Goal: Task Accomplishment & Management: Manage account settings

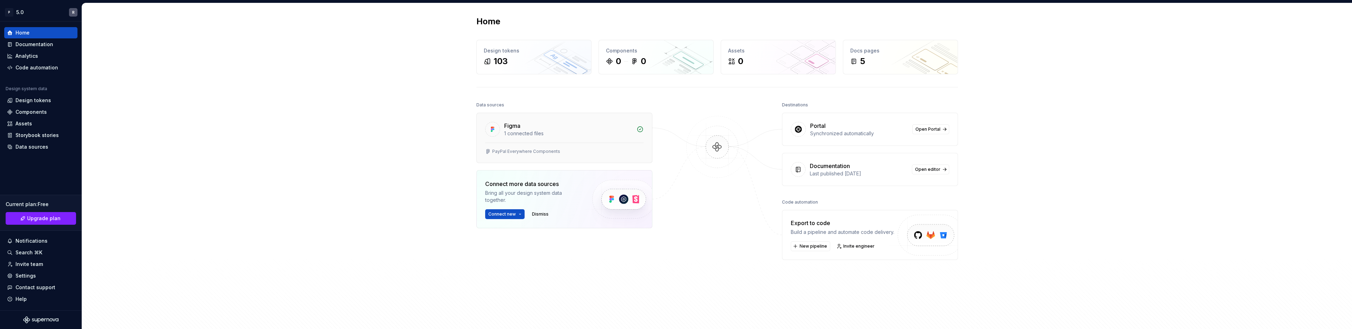
click at [585, 129] on div "Figma" at bounding box center [568, 125] width 128 height 8
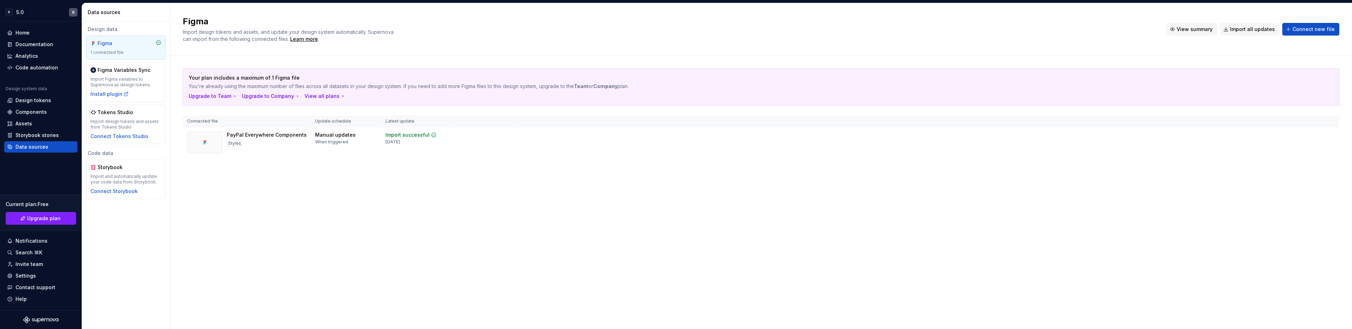
click at [1203, 31] on span "View summary" at bounding box center [1194, 29] width 36 height 7
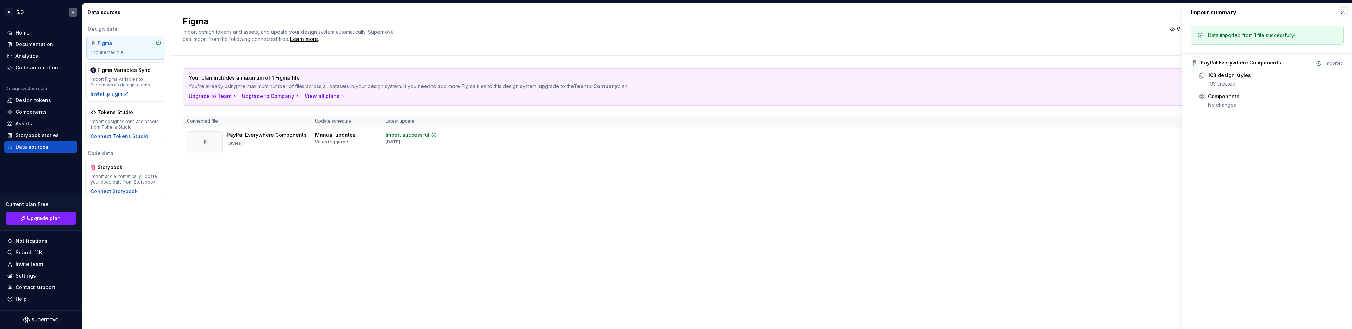
click at [735, 48] on div "Figma Import design tokens and assets, and update your design system automatica…" at bounding box center [761, 29] width 1182 height 52
click at [37, 147] on div "Data sources" at bounding box center [31, 146] width 33 height 7
click at [110, 51] on div "1 connected file" at bounding box center [125, 53] width 71 height 6
click at [158, 43] on icon at bounding box center [159, 43] width 6 height 6
click at [43, 279] on div "Settings" at bounding box center [40, 275] width 73 height 11
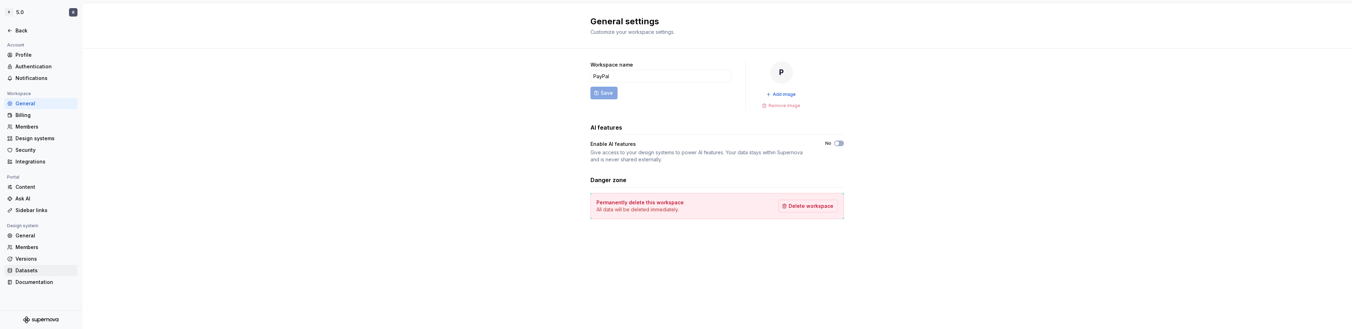
click at [44, 273] on div "Datasets" at bounding box center [44, 270] width 59 height 7
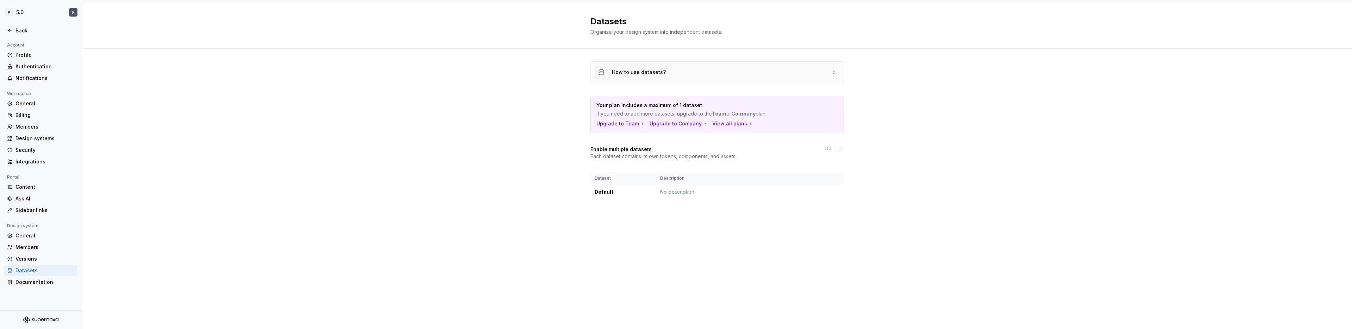
click at [833, 78] on div "How to use datasets?" at bounding box center [717, 72] width 253 height 21
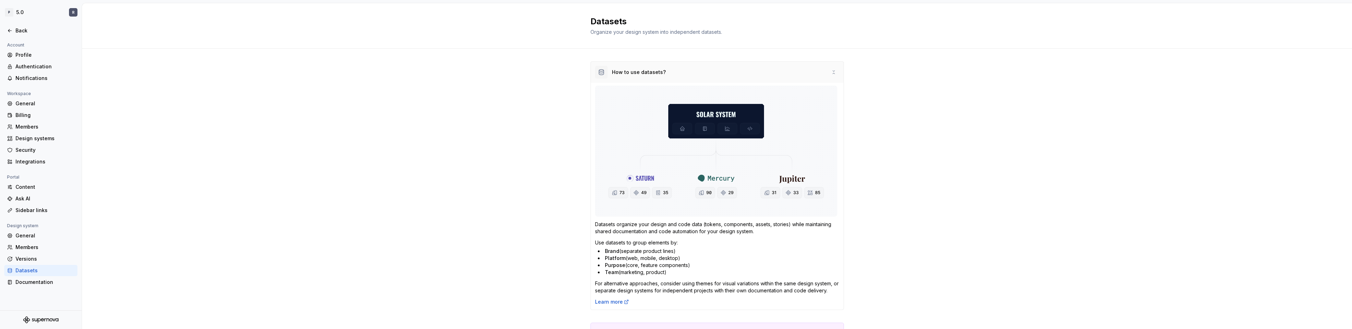
click at [834, 77] on div "How to use datasets?" at bounding box center [717, 72] width 253 height 21
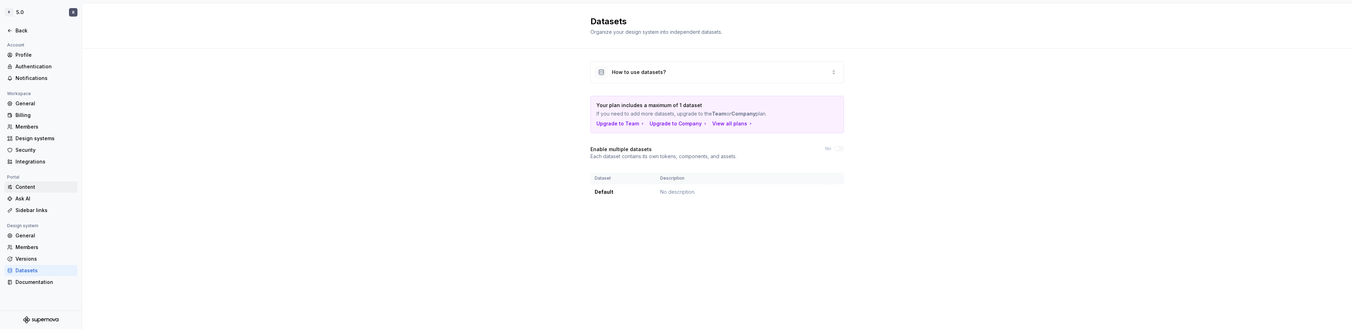
click at [32, 190] on div "Content" at bounding box center [44, 186] width 59 height 7
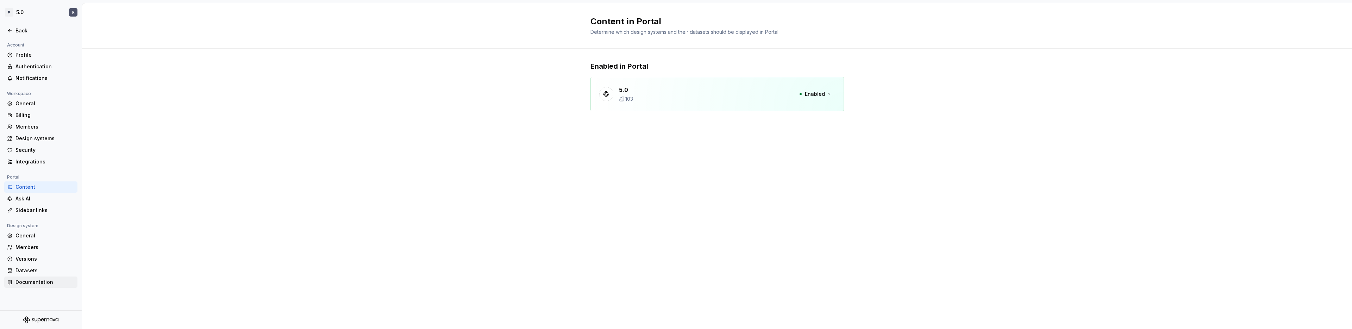
click at [42, 279] on div "Documentation" at bounding box center [44, 281] width 59 height 7
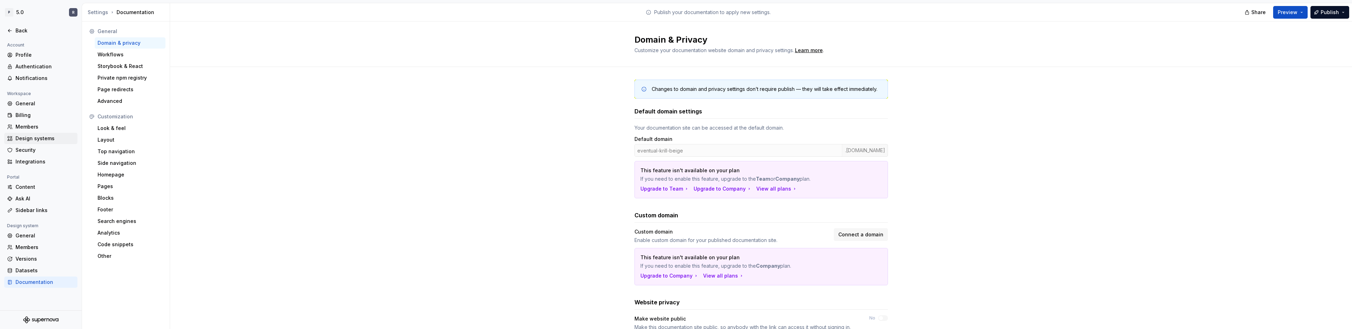
click at [46, 141] on div "Design systems" at bounding box center [44, 138] width 59 height 7
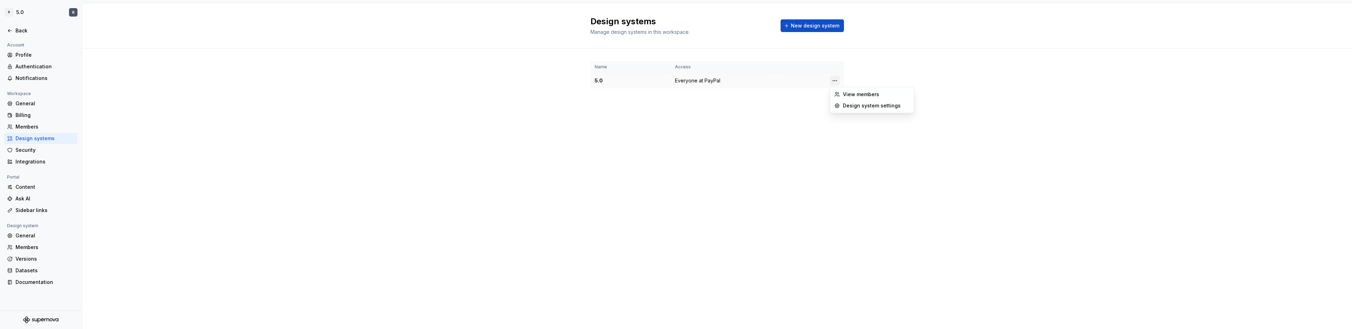
click at [839, 80] on html "P 5.0 R Back Account Profile Authentication Notifications Workspace General Bil…" at bounding box center [676, 164] width 1352 height 329
click at [848, 108] on div "Design system settings" at bounding box center [876, 105] width 67 height 7
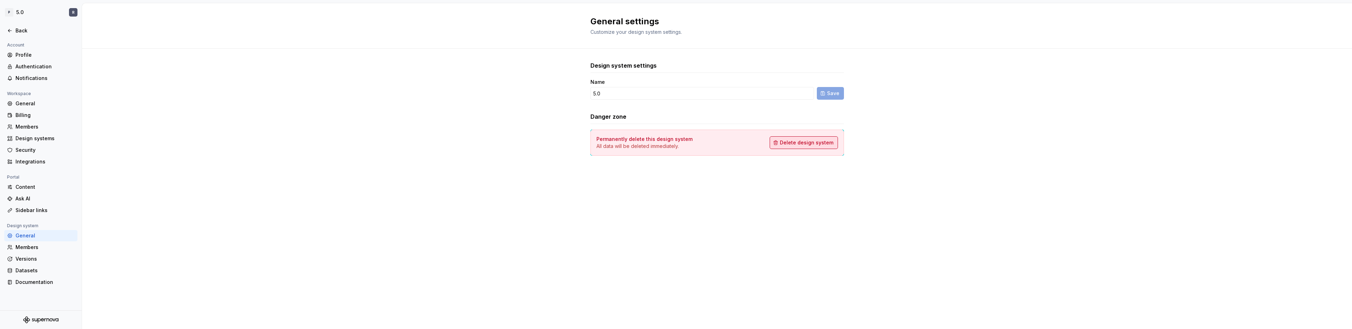
click at [818, 139] on button "Delete design system" at bounding box center [803, 142] width 68 height 13
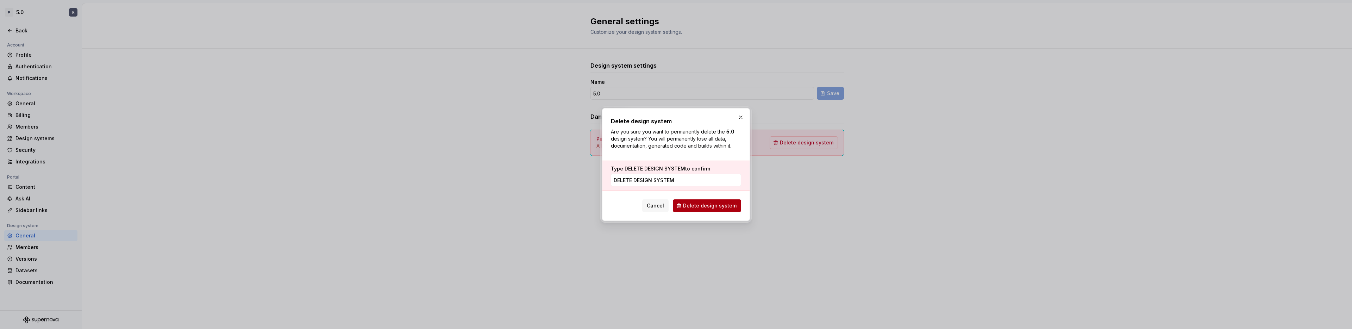
type input "DELETE DESIGN SYSTEM"
click at [696, 205] on span "Delete design system" at bounding box center [710, 205] width 54 height 7
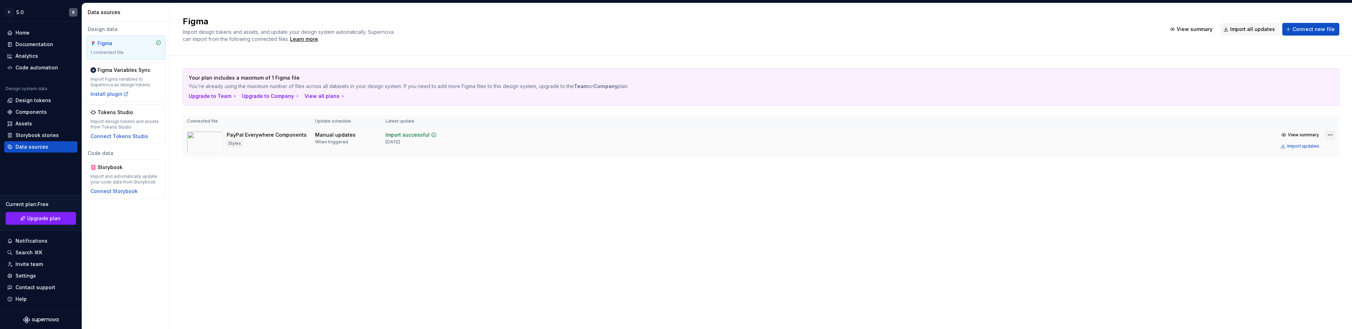
click at [1328, 136] on html "P 5.0 R Home Documentation Analytics Code automation Design system data Design …" at bounding box center [676, 164] width 1352 height 329
click at [1290, 196] on div "Remove Figma file" at bounding box center [1309, 196] width 80 height 7
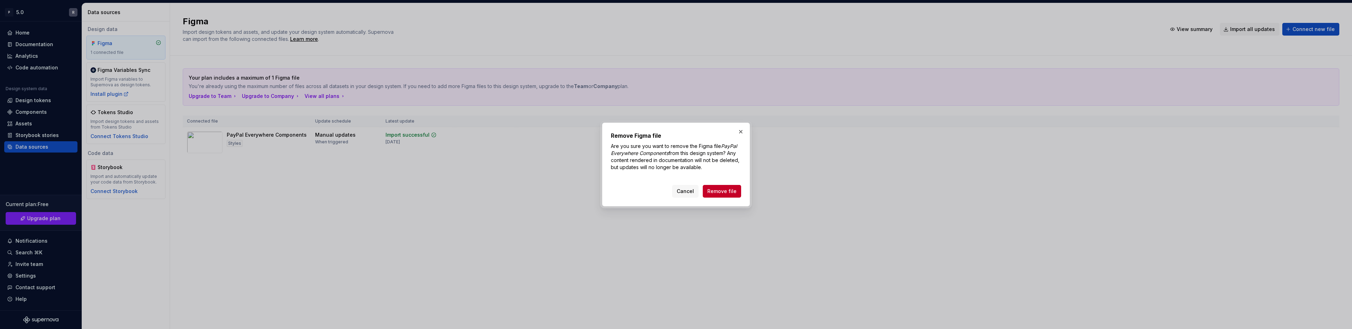
click at [706, 197] on div "Remove Figma file Are you sure you want to remove the Figma file PayPal Everywh…" at bounding box center [676, 164] width 148 height 84
click at [715, 194] on span "Remove file" at bounding box center [721, 191] width 29 height 7
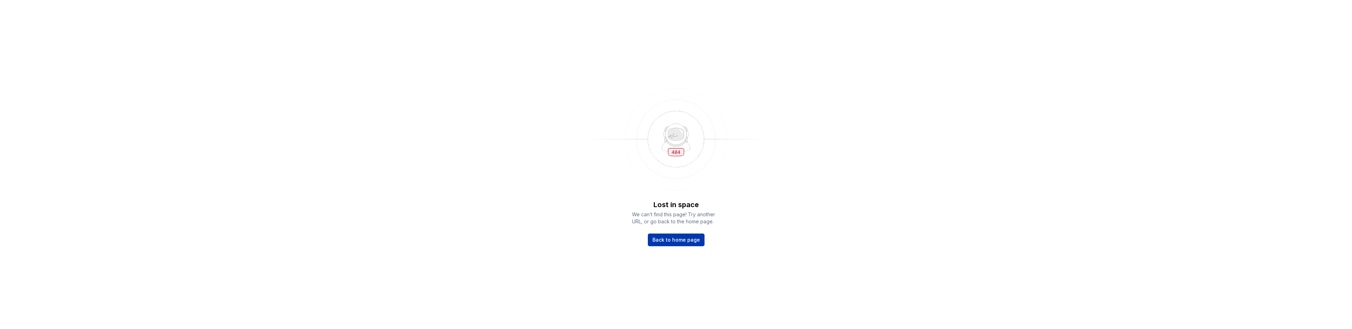
click at [664, 241] on span "Back to home page" at bounding box center [676, 239] width 48 height 7
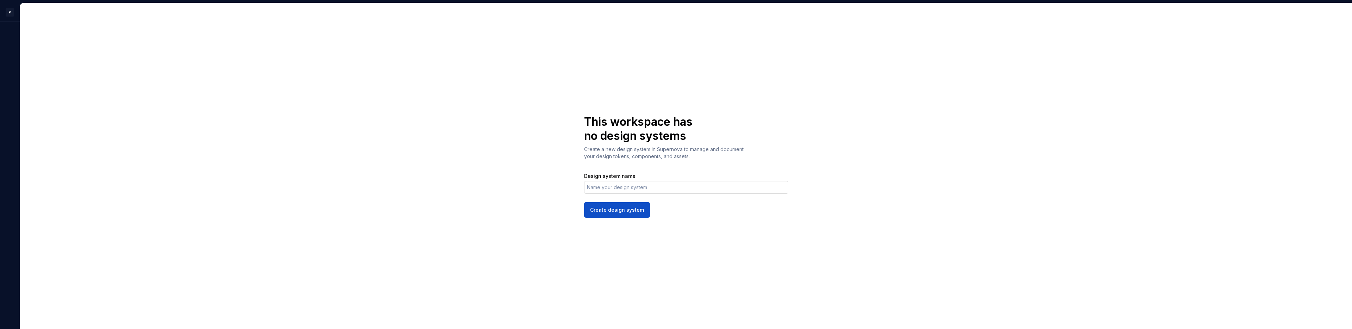
click at [618, 185] on input "Design system name" at bounding box center [686, 187] width 204 height 13
type input "PDS 6.0"
click at [600, 213] on span "Create design system" at bounding box center [617, 209] width 54 height 7
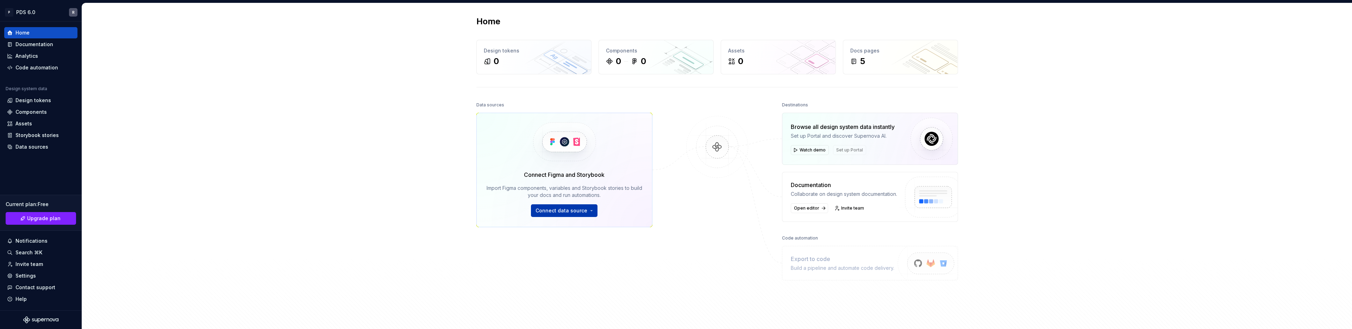
click at [587, 209] on button "Connect data source" at bounding box center [564, 210] width 67 height 13
click at [566, 228] on div "Figma library" at bounding box center [582, 226] width 78 height 7
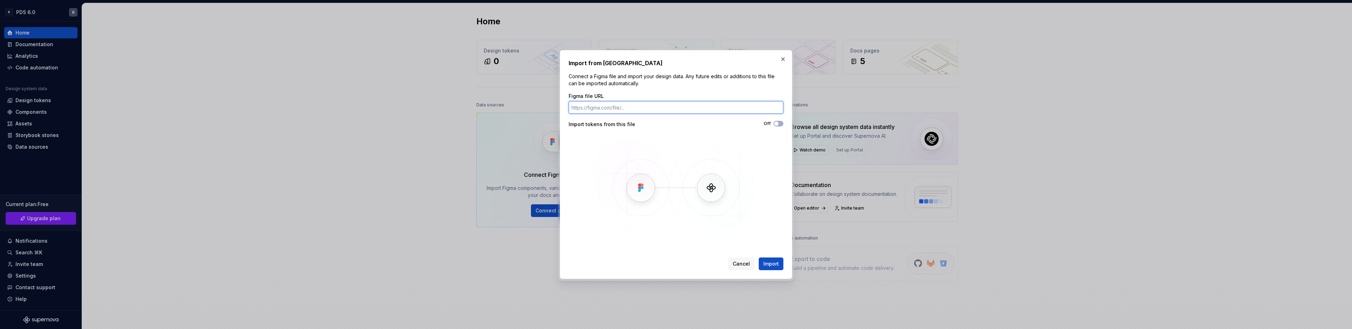
click at [654, 109] on input "Figma file URL" at bounding box center [675, 107] width 215 height 13
paste input "https://www.figma.com/design/qqH85RTAgalgEUUtJahjAB/Components-v6--Beta-?m=auto…"
type input "https://www.figma.com/design/qqH85RTAgalgEUUtJahjAB/Components-v6--Beta-?m=auto…"
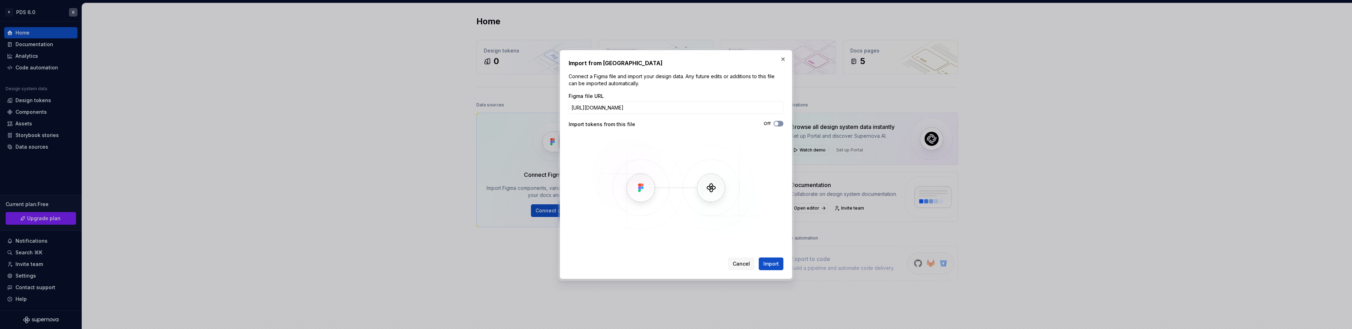
click at [775, 125] on span "button" at bounding box center [776, 123] width 4 height 4
click at [780, 266] on button "Import" at bounding box center [771, 263] width 25 height 13
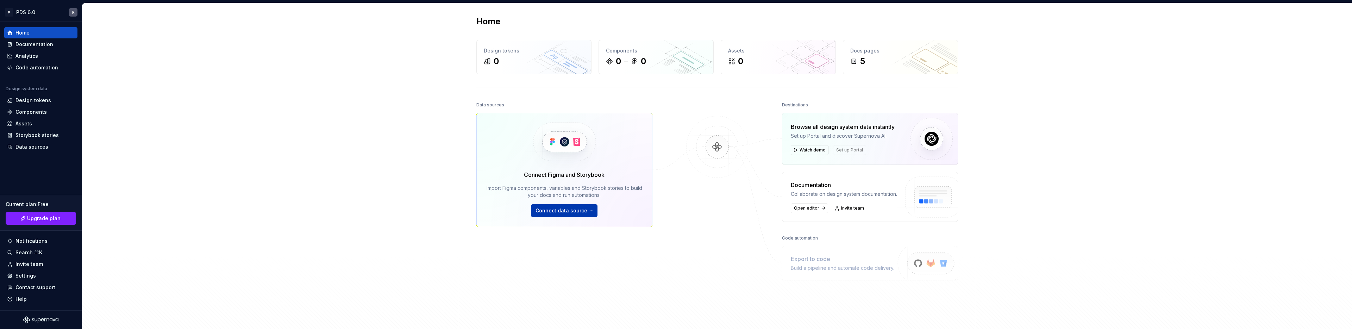
click at [557, 209] on span "Connect data source" at bounding box center [561, 210] width 52 height 7
click at [556, 225] on div "Figma library" at bounding box center [582, 226] width 78 height 7
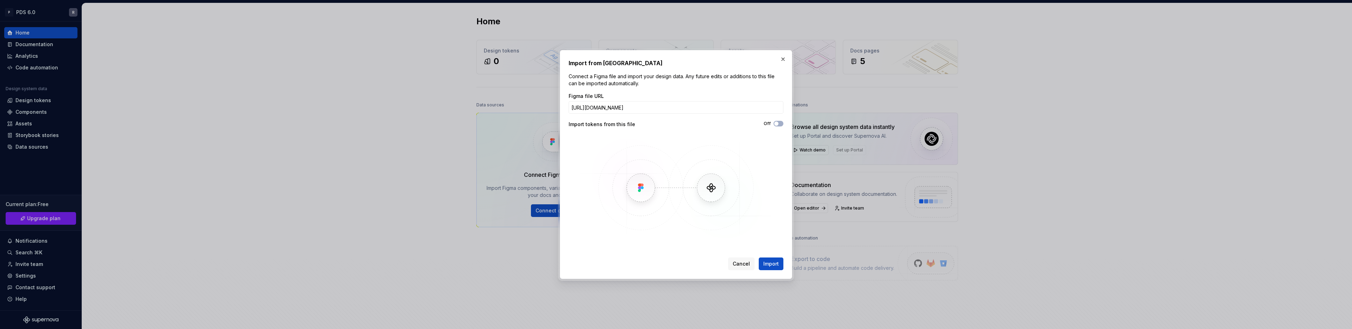
scroll to position [0, 53]
type input "https://www.figma.com/design/qqH85RTAgalgEUUtJahjAB/Components-v6--Beta-?m=auto…"
click at [777, 122] on span "button" at bounding box center [776, 123] width 4 height 4
click at [776, 267] on span "Import" at bounding box center [770, 263] width 15 height 7
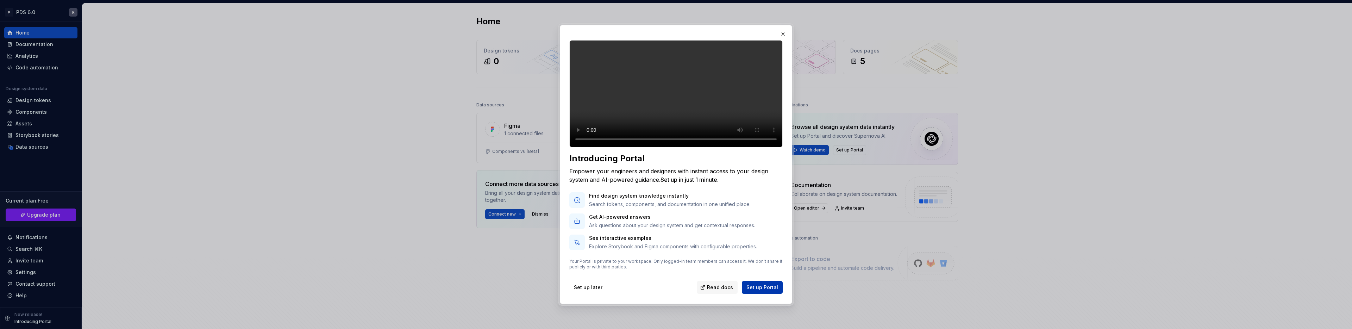
click at [766, 294] on button "Set up Portal" at bounding box center [762, 287] width 41 height 13
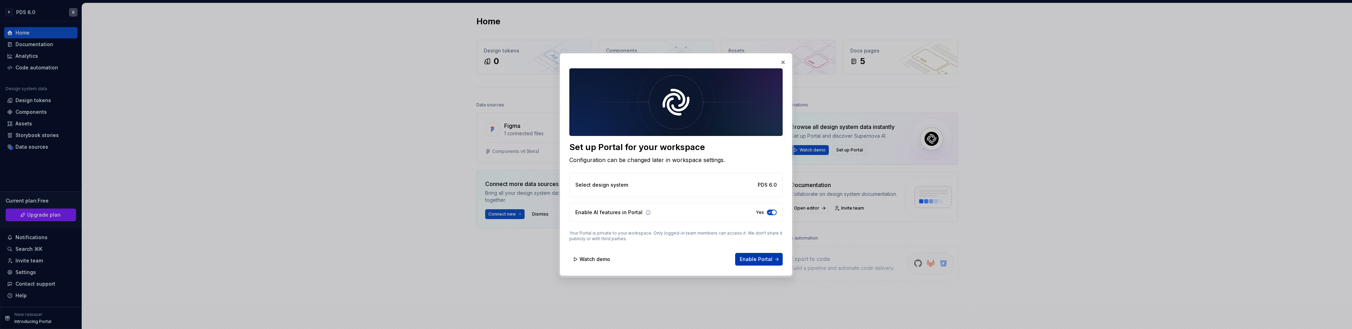
click at [774, 258] on button "Enable Portal" at bounding box center [759, 259] width 48 height 13
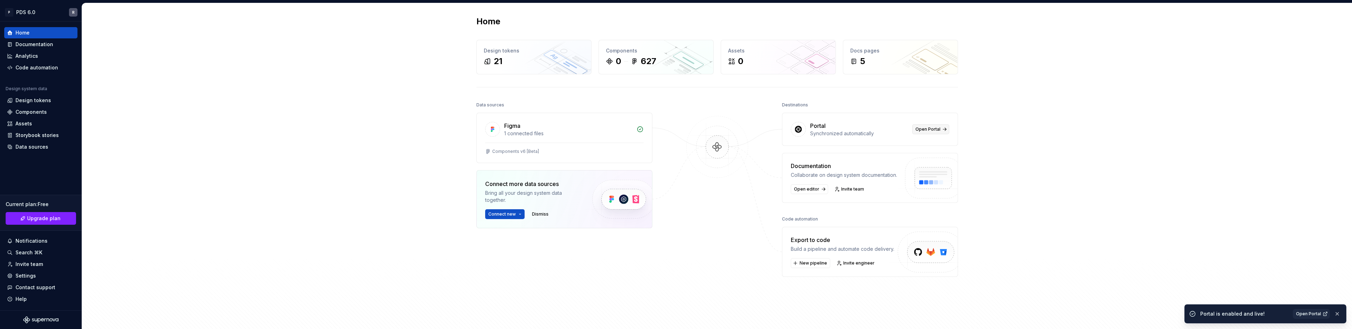
click at [935, 128] on span "Open Portal" at bounding box center [927, 129] width 25 height 6
click at [31, 145] on div "Data sources" at bounding box center [31, 146] width 33 height 7
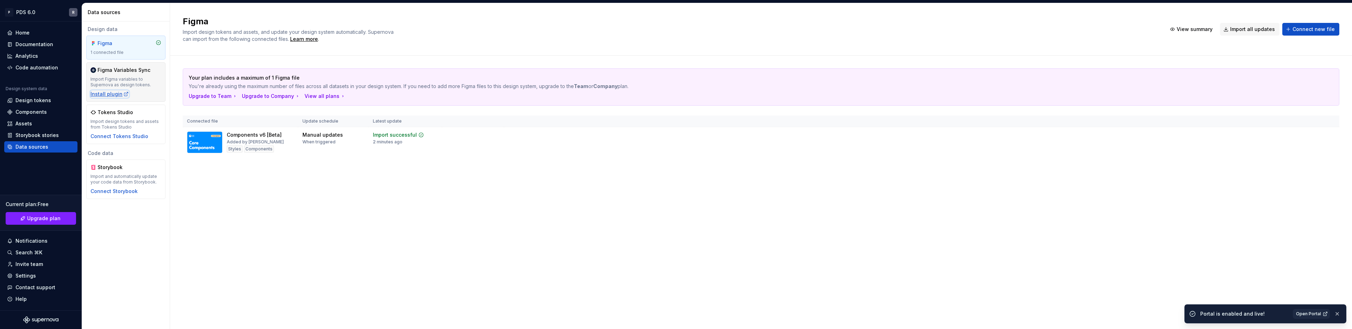
click at [108, 96] on div "Install plugin" at bounding box center [109, 93] width 38 height 7
click at [231, 220] on div "Figma Import design tokens and assets, and update your design system automatica…" at bounding box center [761, 166] width 1182 height 326
click at [107, 175] on div "Connect Storybook" at bounding box center [113, 175] width 47 height 7
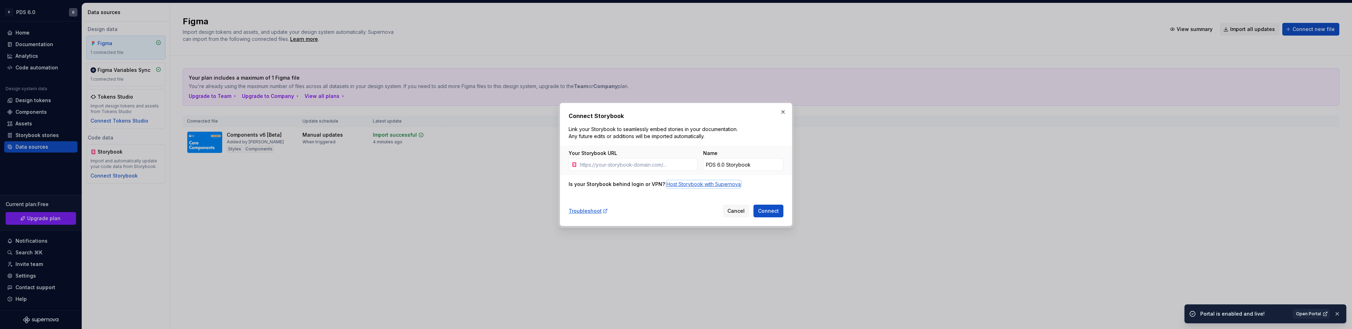
click at [692, 185] on div "Host Storybook with Supernova" at bounding box center [703, 184] width 74 height 7
click at [739, 210] on span "Cancel" at bounding box center [735, 210] width 17 height 7
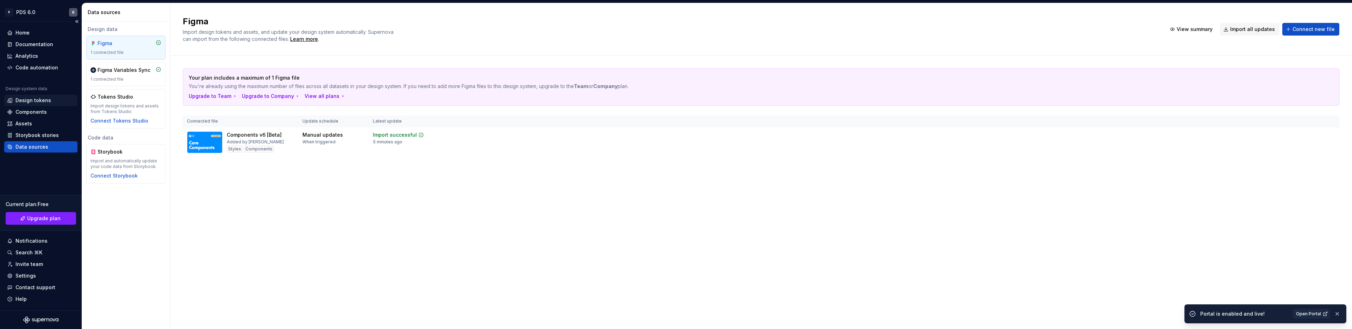
click at [59, 103] on div "Design tokens" at bounding box center [41, 100] width 68 height 7
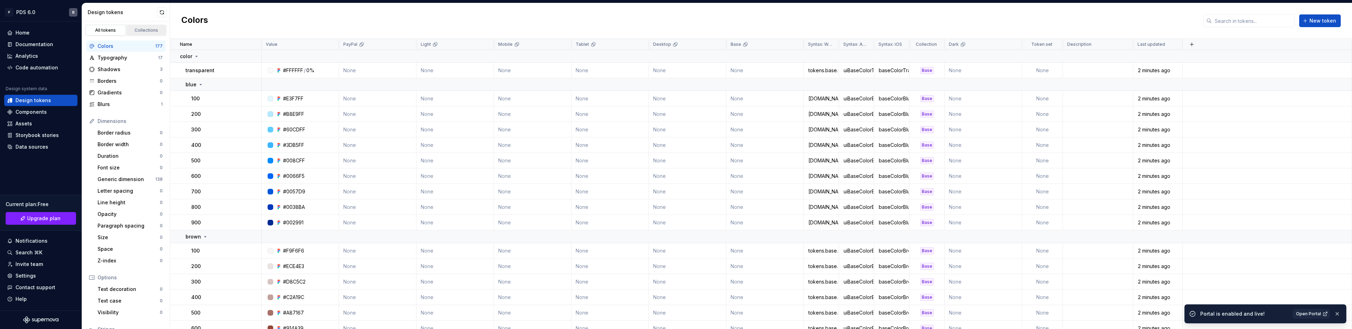
click at [141, 29] on div "Collections" at bounding box center [146, 30] width 35 height 6
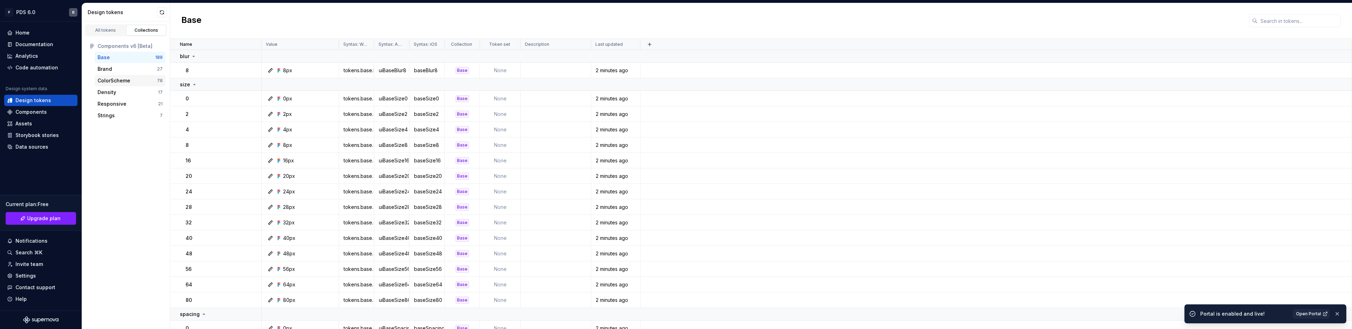
click at [129, 78] on div "ColorScheme" at bounding box center [113, 80] width 33 height 7
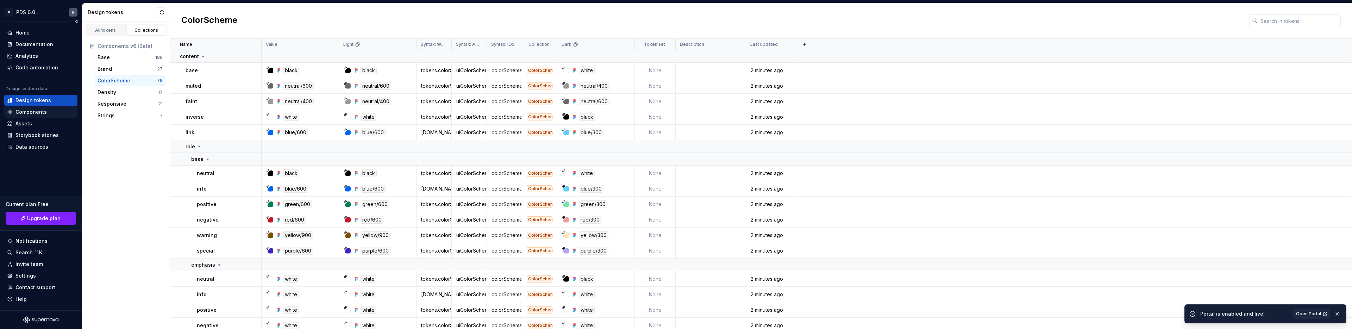
click at [57, 112] on div "Components" at bounding box center [41, 111] width 68 height 7
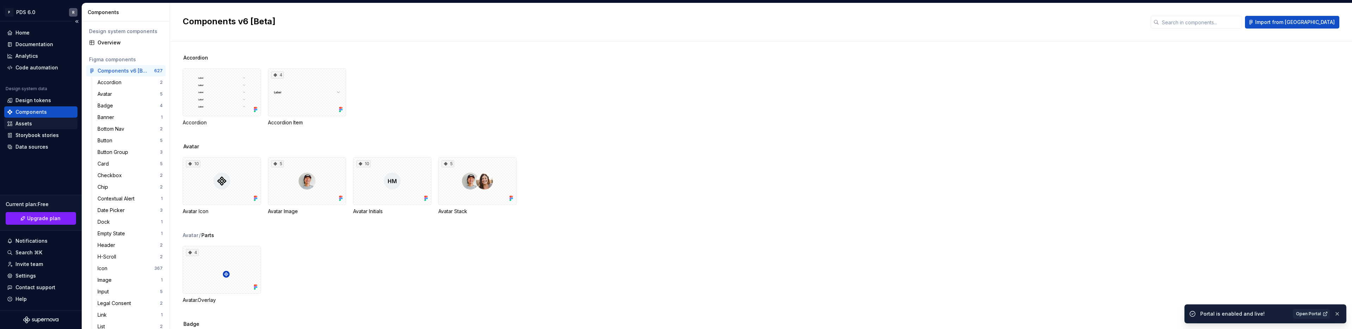
click at [38, 123] on div "Assets" at bounding box center [41, 123] width 68 height 7
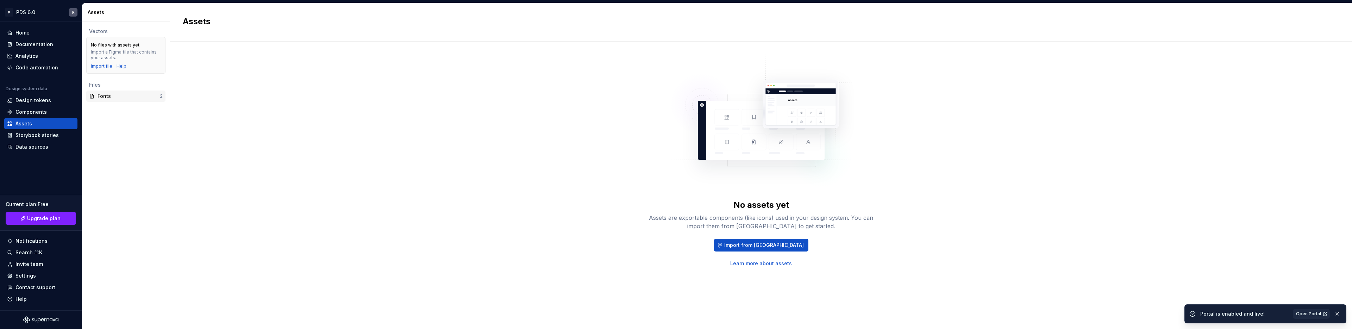
click at [110, 95] on div "Fonts" at bounding box center [128, 96] width 62 height 7
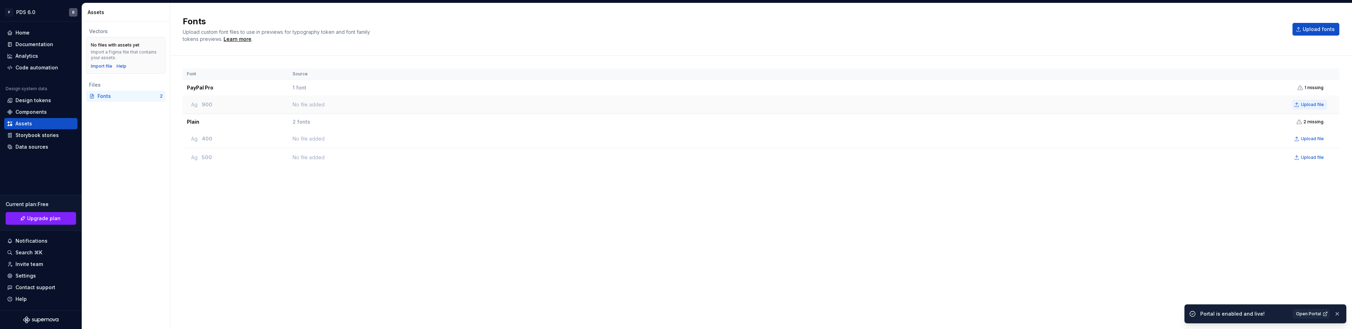
click at [1306, 108] on button "Upload file" at bounding box center [1309, 105] width 35 height 10
click at [1304, 140] on span "Upload file" at bounding box center [1312, 139] width 23 height 6
click at [1307, 154] on button "Upload file" at bounding box center [1302, 157] width 35 height 10
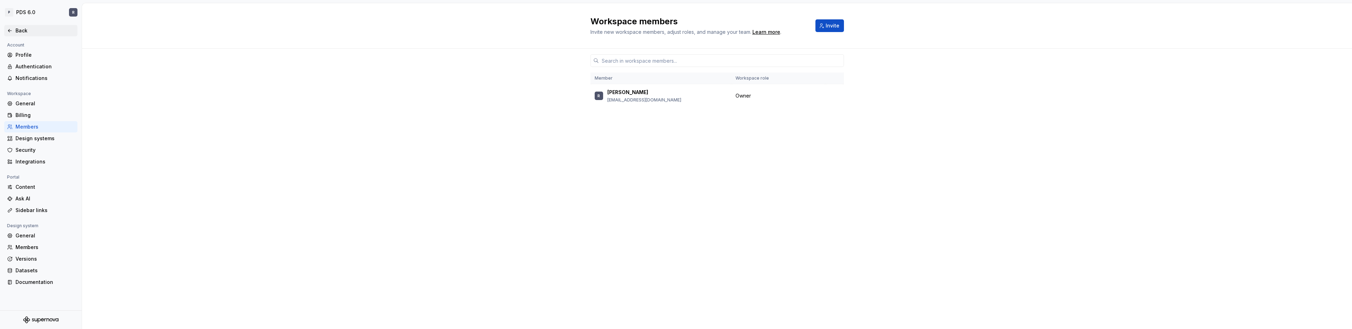
click at [12, 33] on icon at bounding box center [10, 31] width 6 height 6
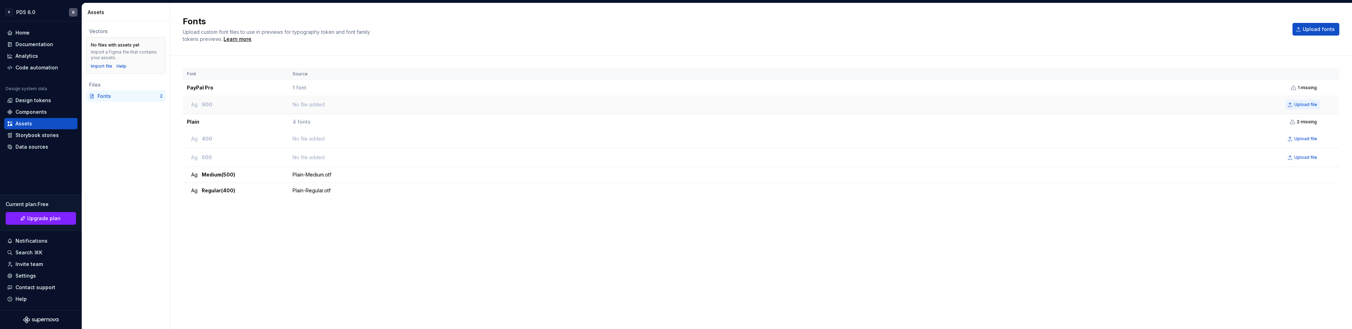
click at [1310, 103] on span "Upload file" at bounding box center [1305, 105] width 23 height 6
click at [110, 55] on div "Import a Figma file that contains your assets." at bounding box center [126, 54] width 70 height 11
click at [102, 67] on div "Import file" at bounding box center [101, 66] width 21 height 6
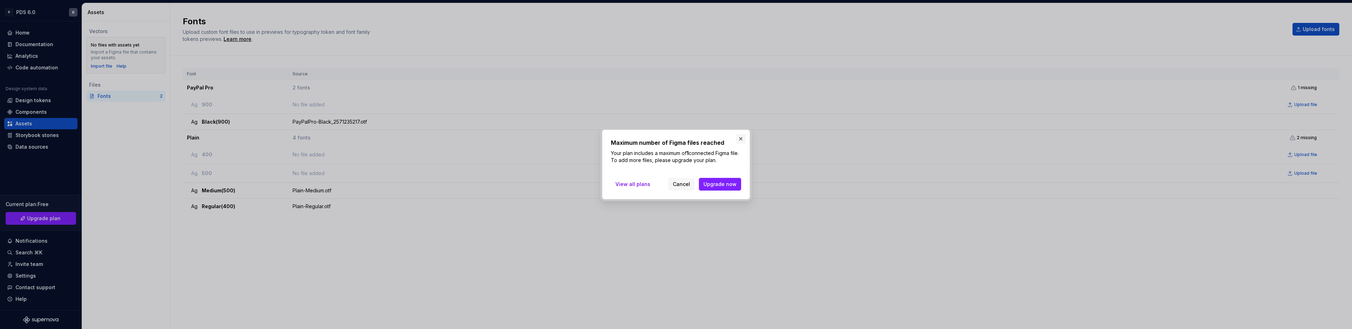
click at [744, 137] on button "button" at bounding box center [741, 139] width 10 height 10
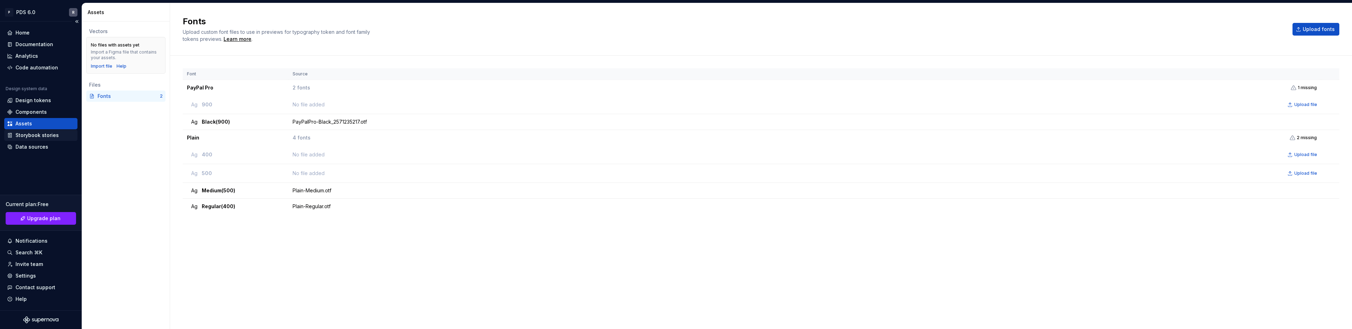
click at [39, 134] on div "Storybook stories" at bounding box center [36, 135] width 43 height 7
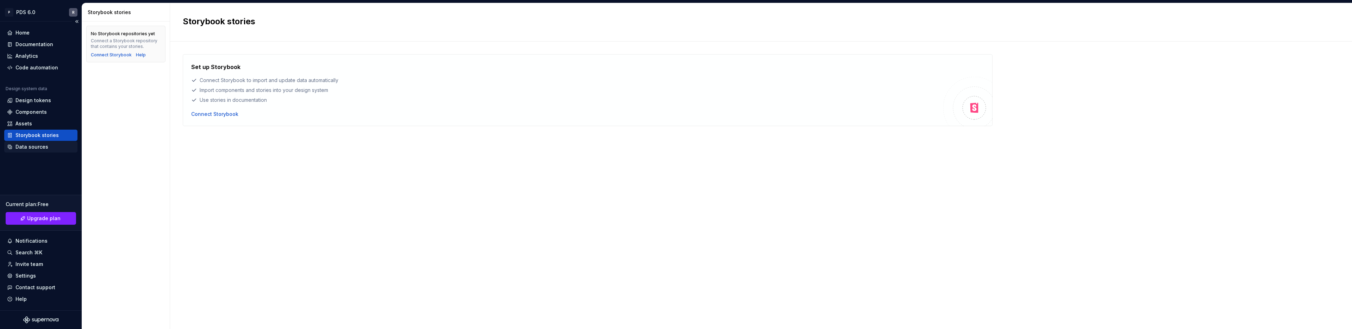
click at [32, 144] on div "Data sources" at bounding box center [31, 146] width 33 height 7
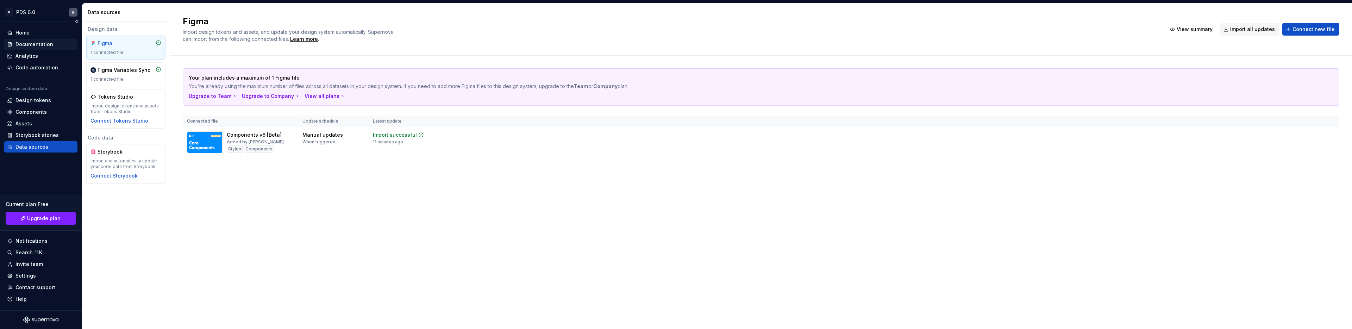
click at [39, 44] on div "Documentation" at bounding box center [34, 44] width 38 height 7
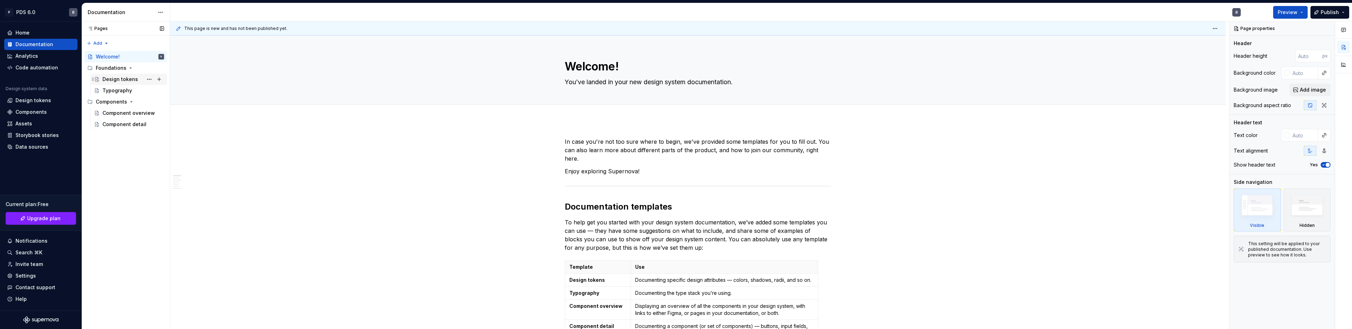
click at [124, 76] on div "Design tokens" at bounding box center [120, 79] width 36 height 7
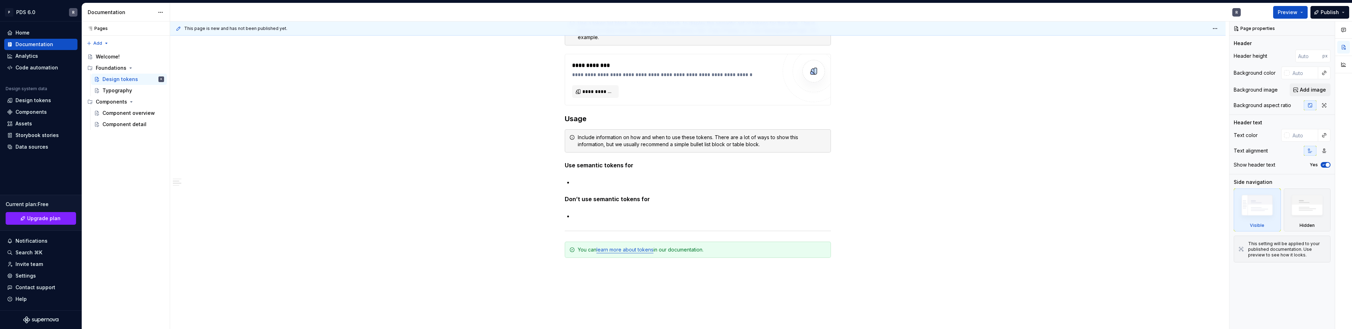
scroll to position [555, 0]
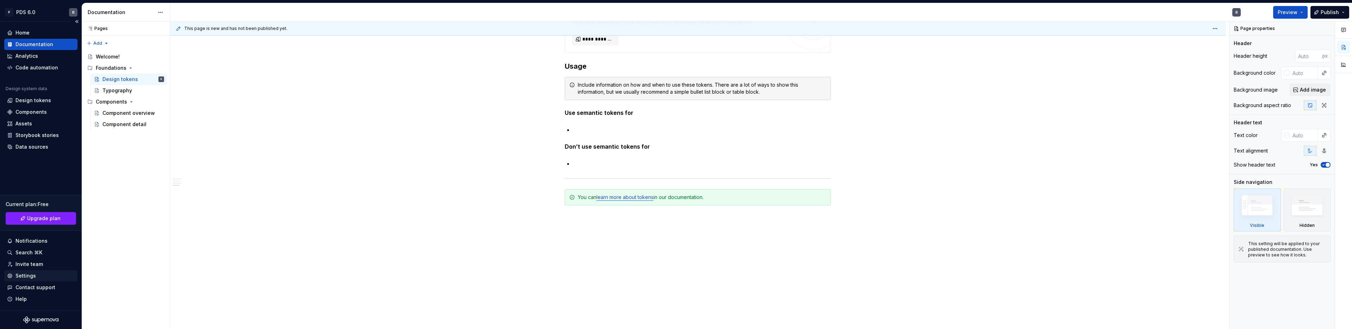
type textarea "*"
click at [45, 271] on div "Settings" at bounding box center [40, 275] width 73 height 11
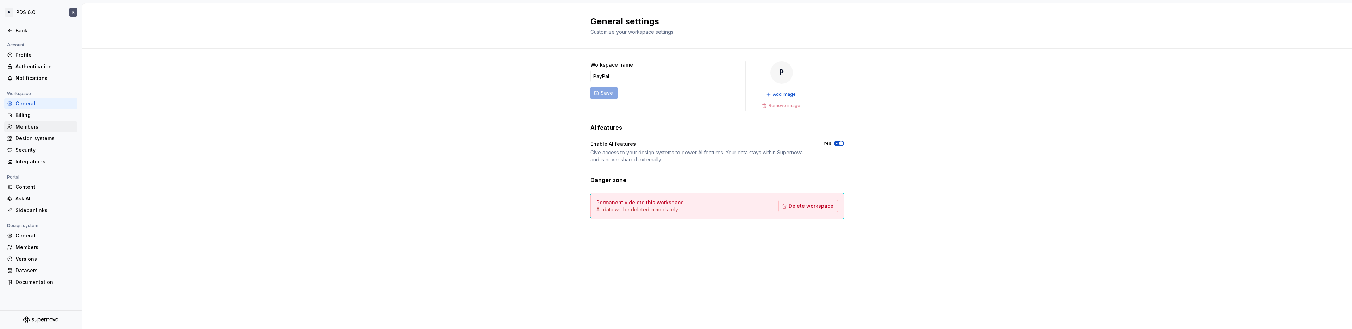
click at [32, 129] on div "Members" at bounding box center [44, 126] width 59 height 7
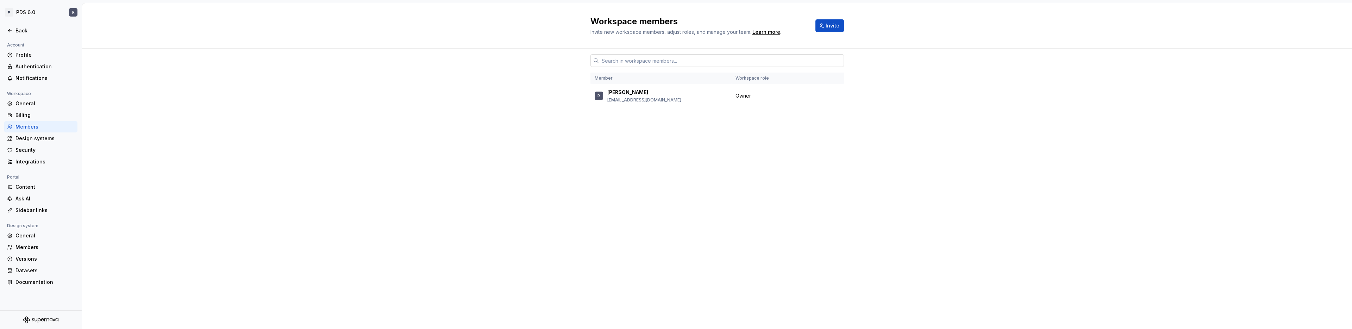
click at [668, 59] on input "text" at bounding box center [721, 60] width 245 height 13
drag, startPoint x: 454, startPoint y: 113, endPoint x: 582, endPoint y: 84, distance: 131.3
click at [456, 113] on div "Member Workspace role R [PERSON_NAME] [PERSON_NAME][EMAIL_ADDRESS][DOMAIN_NAME]…" at bounding box center [717, 189] width 1270 height 280
click at [835, 19] on button "Invite" at bounding box center [829, 25] width 29 height 13
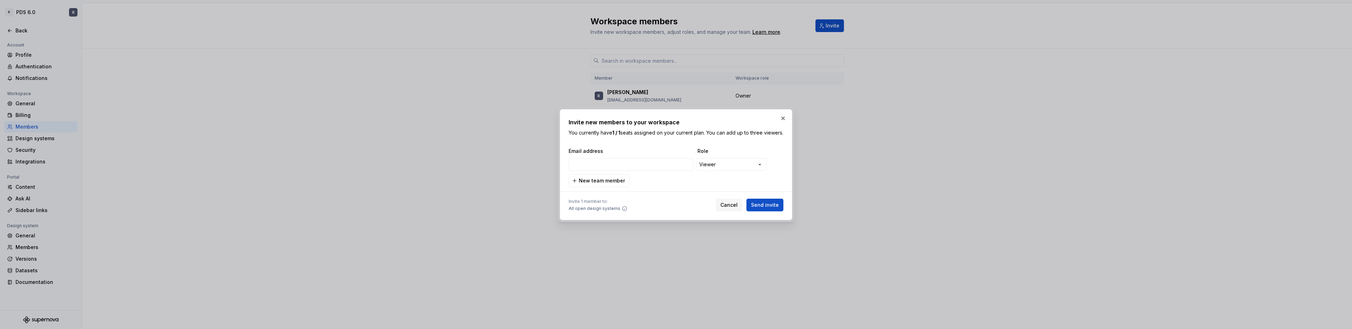
type input "[EMAIL_ADDRESS][DOMAIN_NAME]"
click at [764, 166] on div "**********" at bounding box center [676, 164] width 1352 height 329
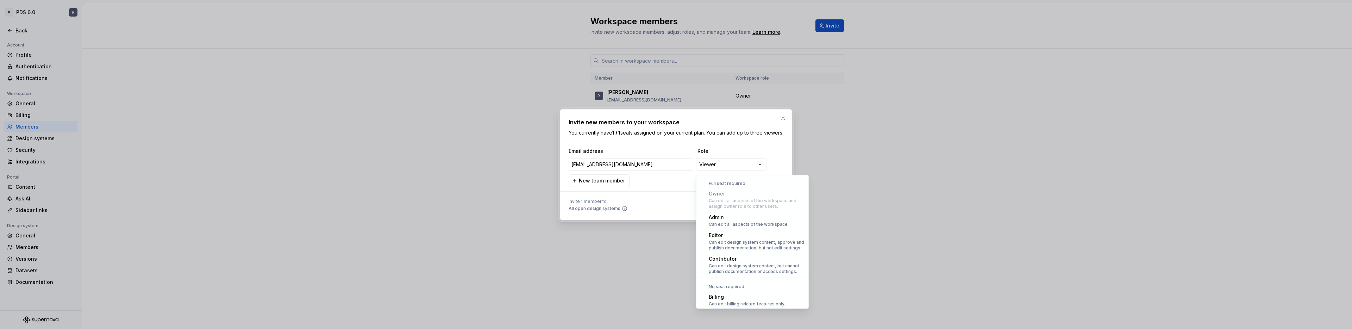
select select "*****"
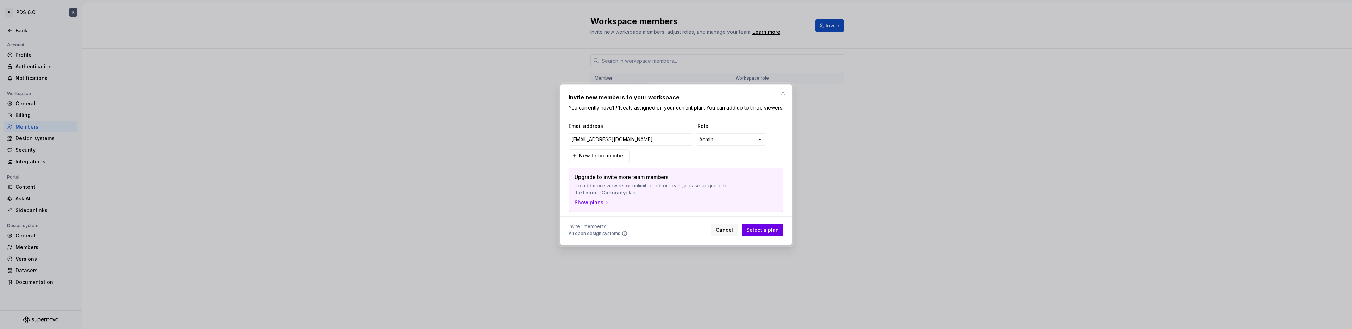
click at [771, 236] on button "Select a plan" at bounding box center [763, 230] width 42 height 13
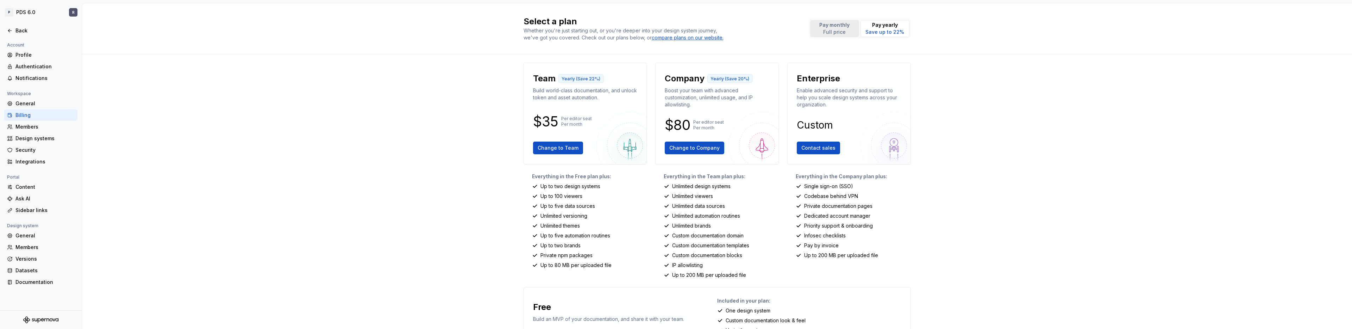
click at [842, 25] on p "Pay monthly" at bounding box center [834, 24] width 30 height 7
click at [42, 137] on div "Design systems" at bounding box center [44, 138] width 59 height 7
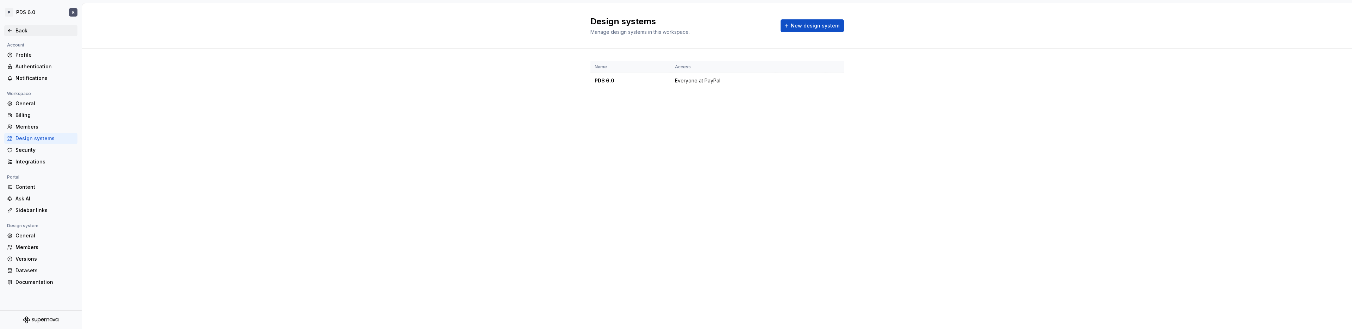
click at [14, 27] on div "Back" at bounding box center [41, 30] width 68 height 7
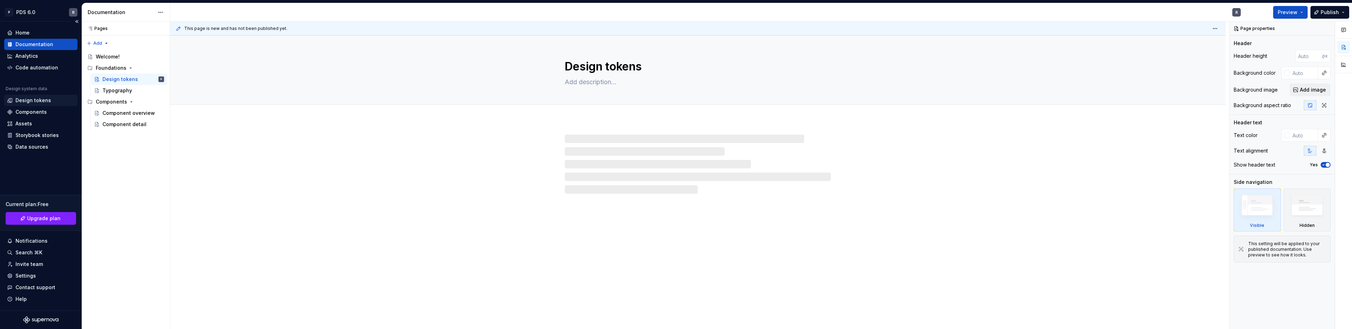
click at [45, 102] on div "Design tokens" at bounding box center [33, 100] width 36 height 7
type textarea "*"
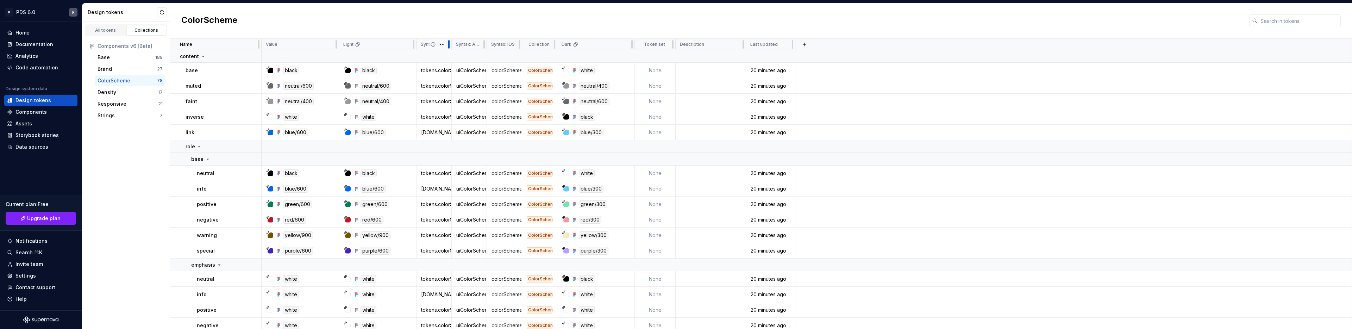
click at [448, 45] on div at bounding box center [448, 44] width 1 height 8
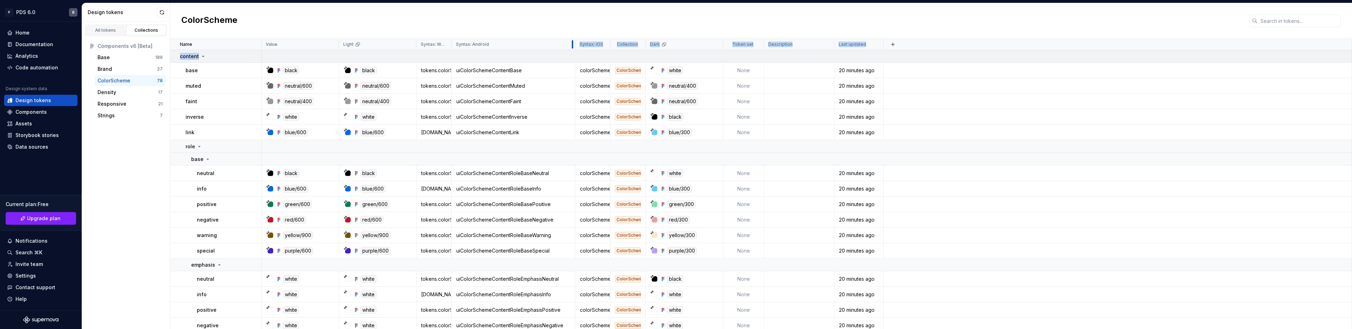
drag, startPoint x: 484, startPoint y: 44, endPoint x: 571, endPoint y: 51, distance: 87.9
click at [926, 18] on div "ColorScheme" at bounding box center [761, 21] width 1182 height 36
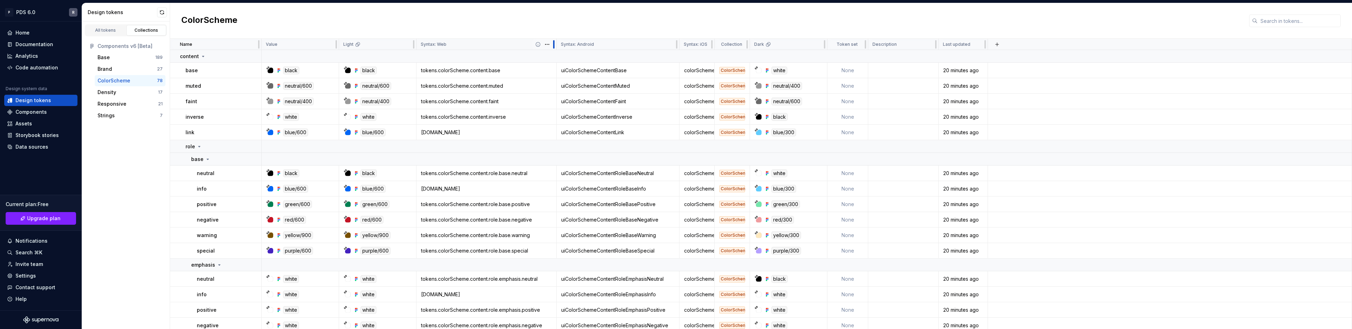
drag, startPoint x: 449, startPoint y: 46, endPoint x: 554, endPoint y: 49, distance: 104.9
click at [554, 49] on div at bounding box center [554, 44] width 6 height 11
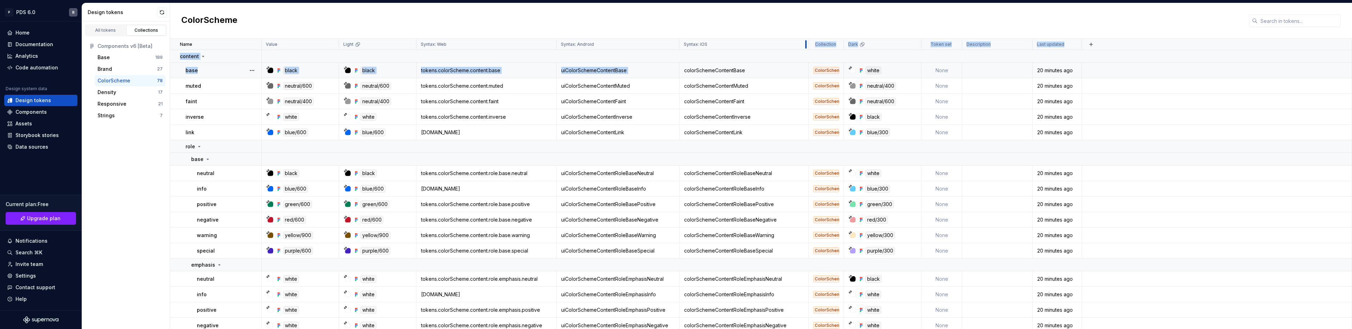
drag, startPoint x: 713, startPoint y: 45, endPoint x: 807, endPoint y: 65, distance: 96.1
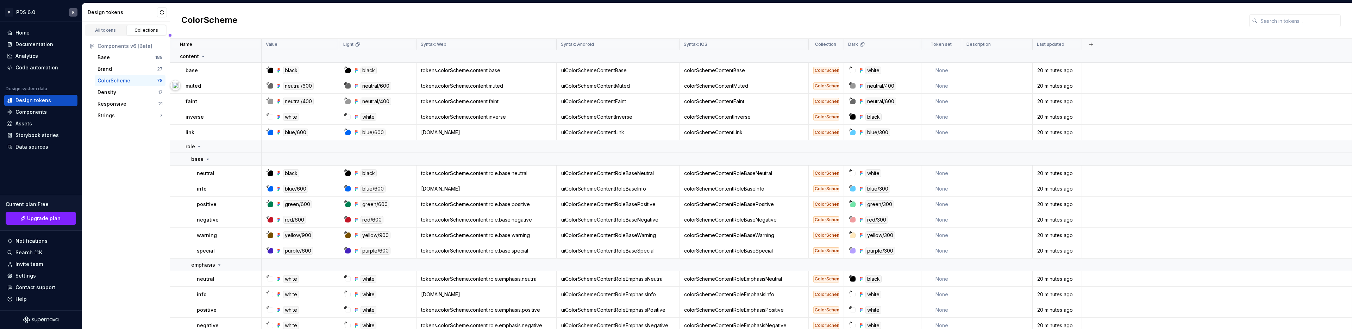
click at [747, 25] on div "ColorScheme" at bounding box center [761, 21] width 1182 height 36
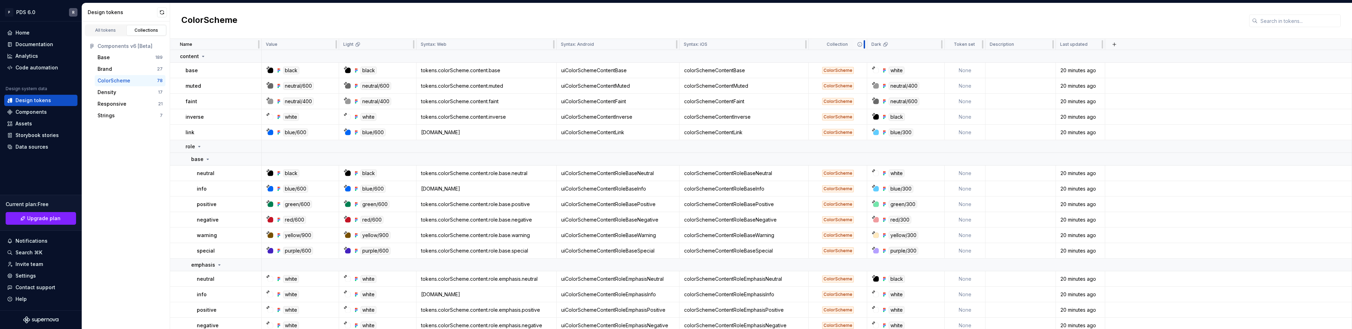
drag, startPoint x: 841, startPoint y: 45, endPoint x: 864, endPoint y: 41, distance: 23.2
click at [864, 41] on div at bounding box center [863, 44] width 1 height 8
click at [800, 44] on html "P PDS 6.0 R Home Documentation Analytics Code automation Design system data Des…" at bounding box center [676, 164] width 1352 height 329
click at [920, 25] on html "P PDS 6.0 R Home Documentation Analytics Code automation Design system data Des…" at bounding box center [676, 164] width 1352 height 329
drag, startPoint x: 897, startPoint y: 42, endPoint x: 759, endPoint y: 45, distance: 138.7
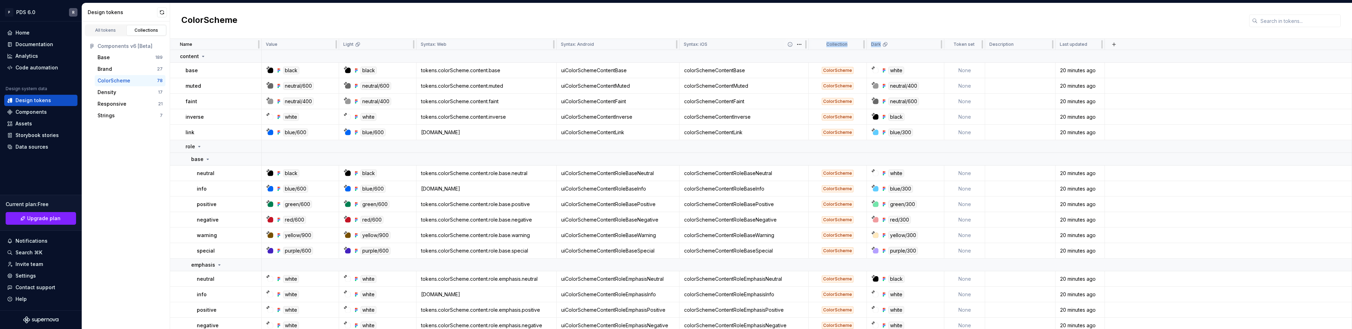
click at [759, 45] on tr "Name Value Light Syntax: Web Syntax: Android Syntax: iOS Collection Dark Token …" at bounding box center [761, 44] width 1182 height 11
